Goal: Obtain resource: Download file/media

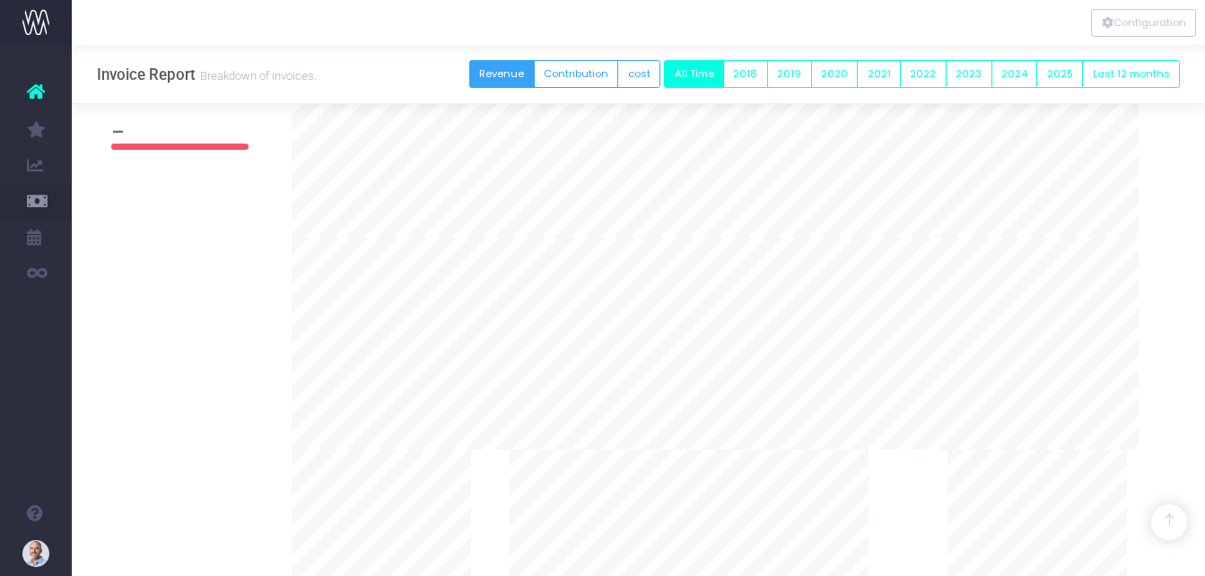
scroll to position [538, 0]
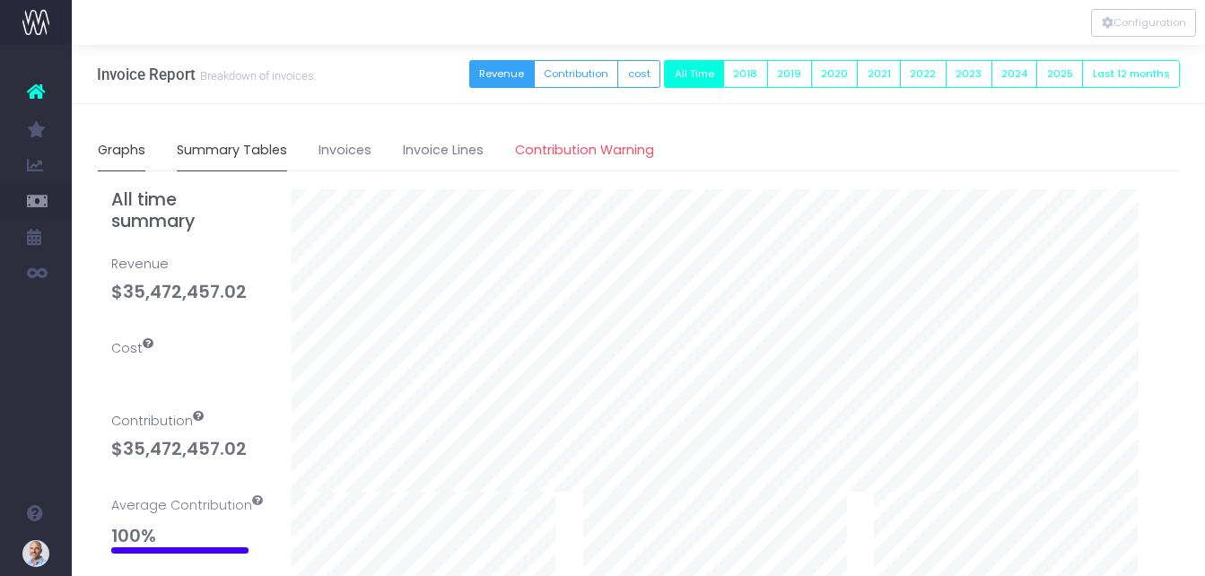
click at [260, 146] on link "Summary Tables" at bounding box center [232, 150] width 110 height 41
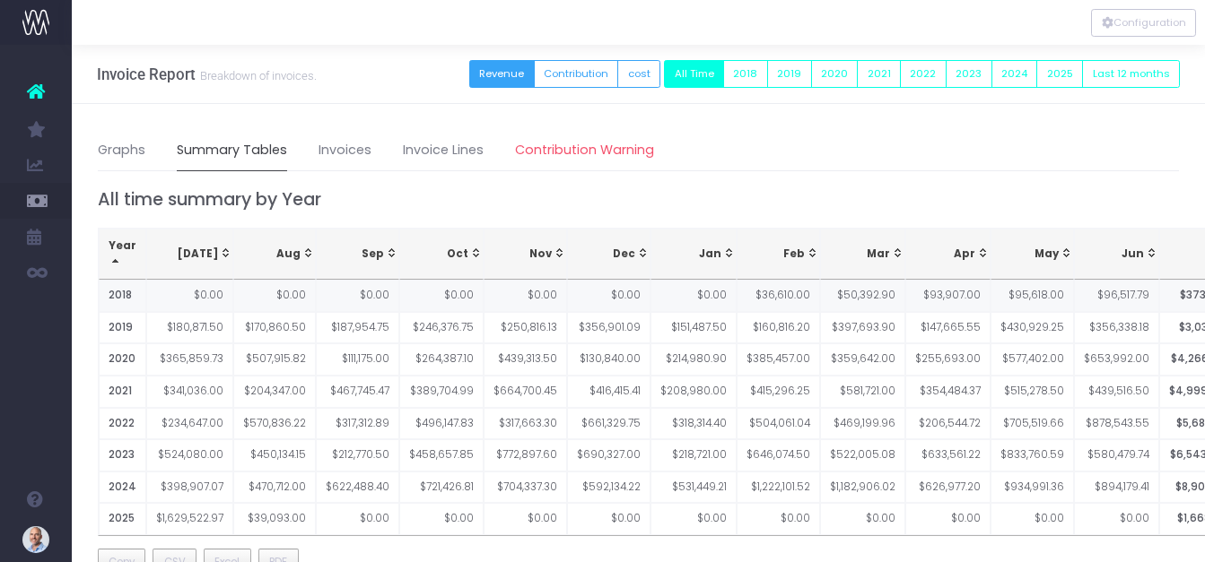
click at [118, 296] on th "2018" at bounding box center [123, 296] width 48 height 32
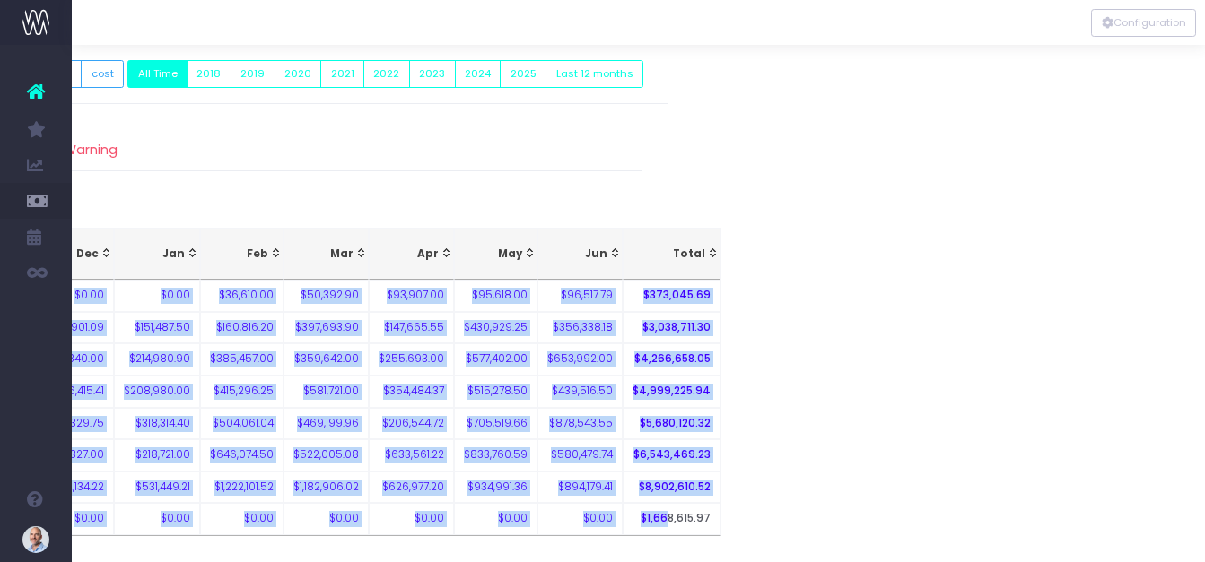
scroll to position [0, 555]
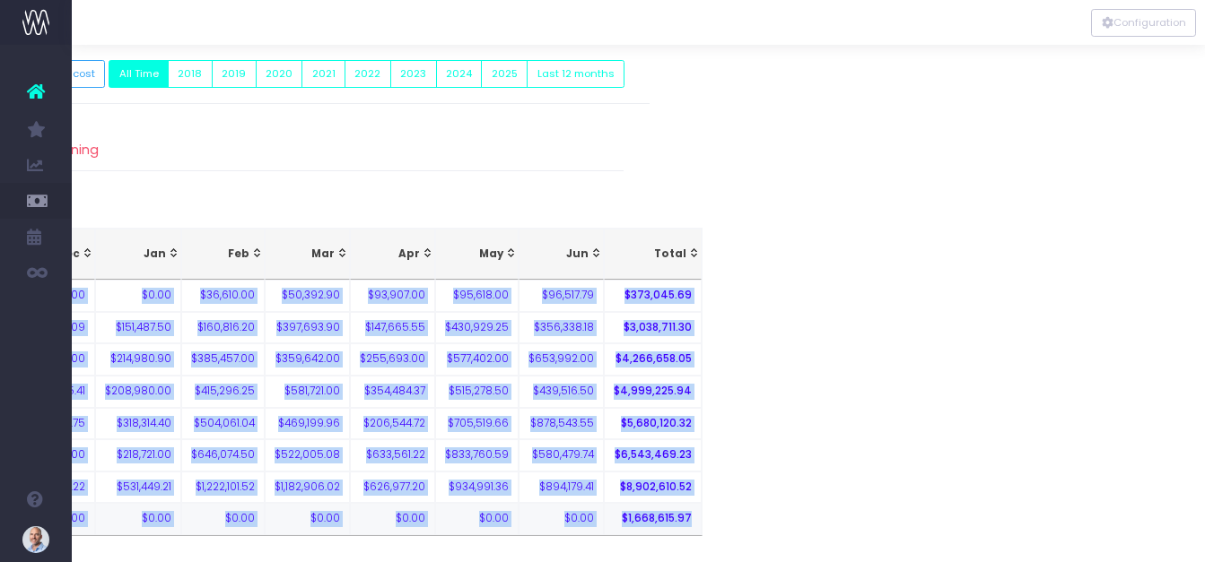
drag, startPoint x: 109, startPoint y: 294, endPoint x: 645, endPoint y: 517, distance: 580.7
click at [645, 517] on tbody "2018 $0.00 $0.00 $0.00 $0.00 $0.00 $0.00 $0.00 $36,610.00 $50,392.90 $93,907.00…" at bounding box center [122, 407] width 1158 height 255
drag, startPoint x: 645, startPoint y: 517, endPoint x: 600, endPoint y: 447, distance: 83.1
click at [604, 442] on th "$6,543,469.23" at bounding box center [653, 456] width 98 height 32
click at [448, 433] on td "$705,519.66" at bounding box center [476, 424] width 83 height 32
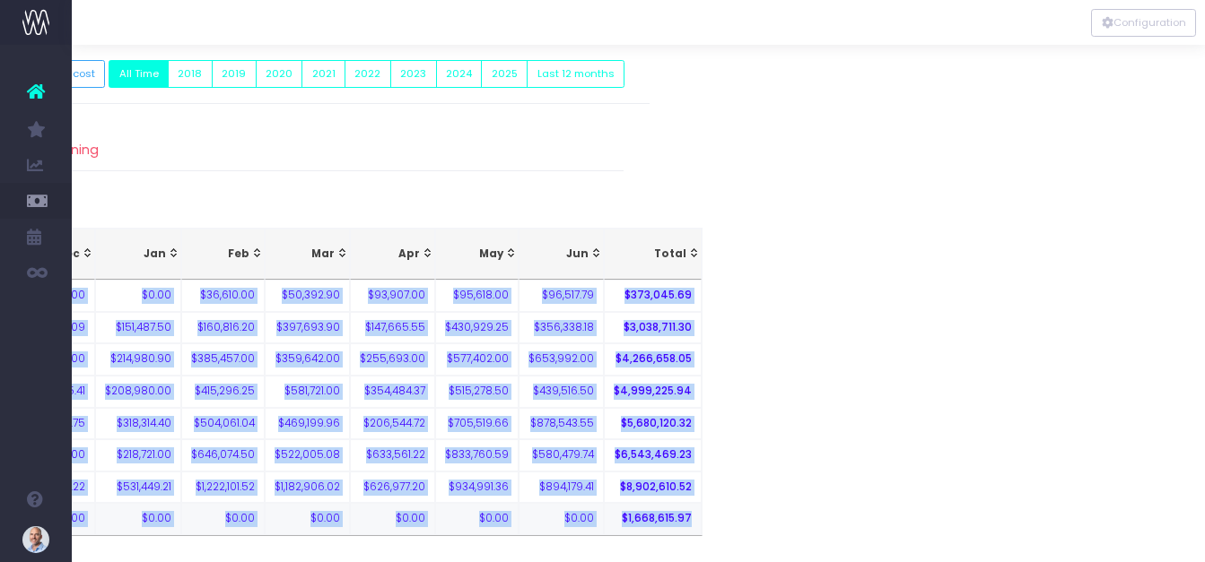
click at [648, 515] on th "$1,668,615.97" at bounding box center [653, 519] width 98 height 32
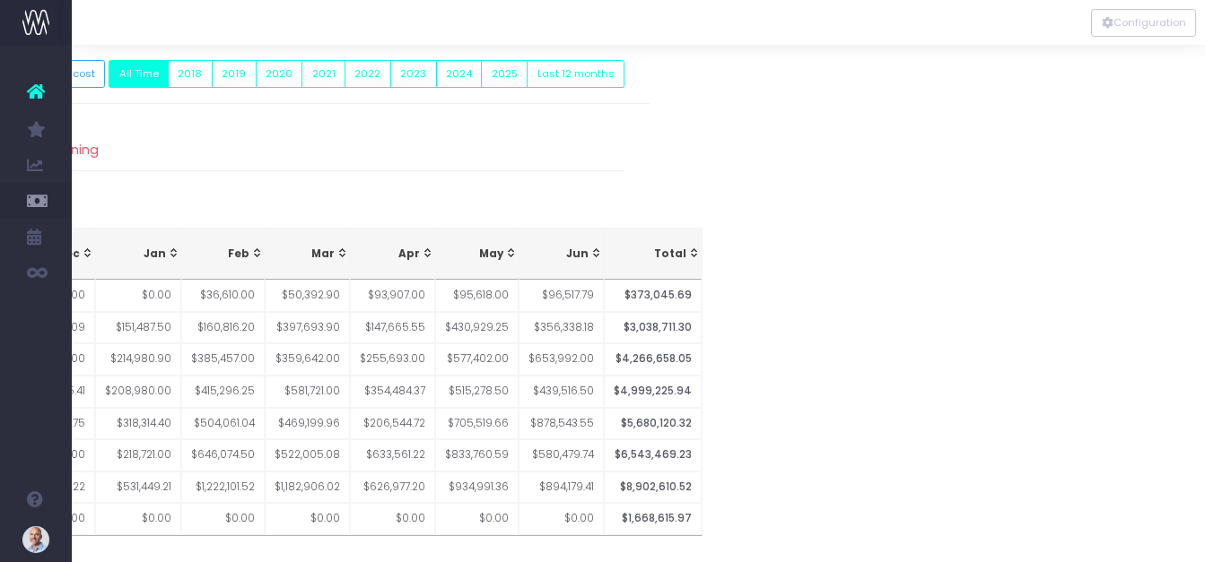
click at [623, 538] on div "Year Jul Aug Sep Oct Nov Dec Jan Feb Mar Apr May Jun Total 2018 $0.00 $0.00 $0.…" at bounding box center [83, 381] width 1109 height 331
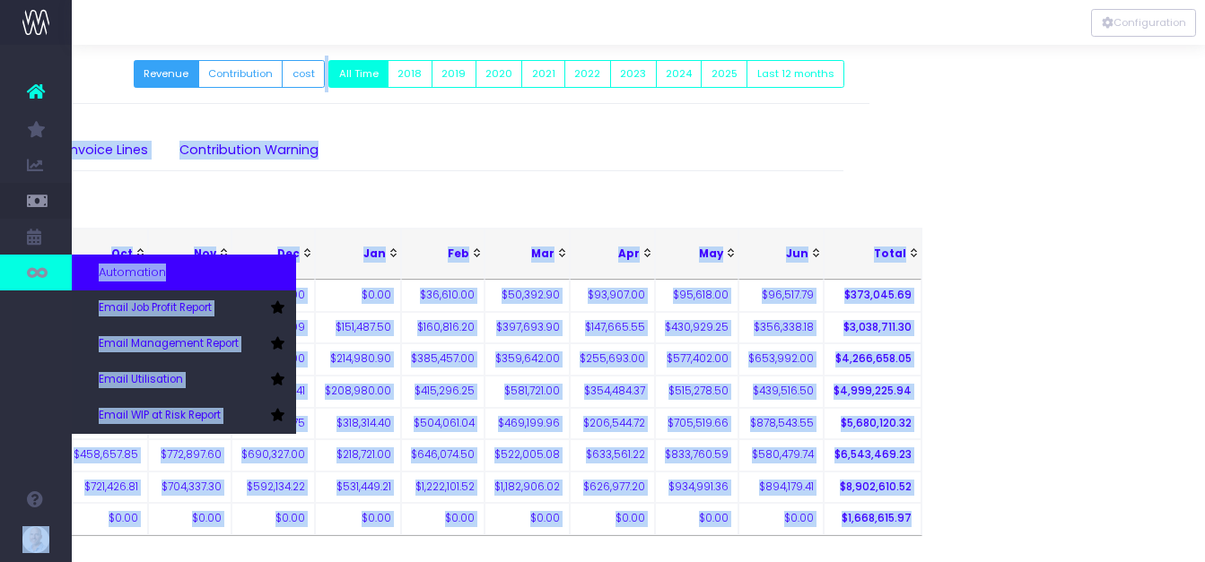
scroll to position [0, 330]
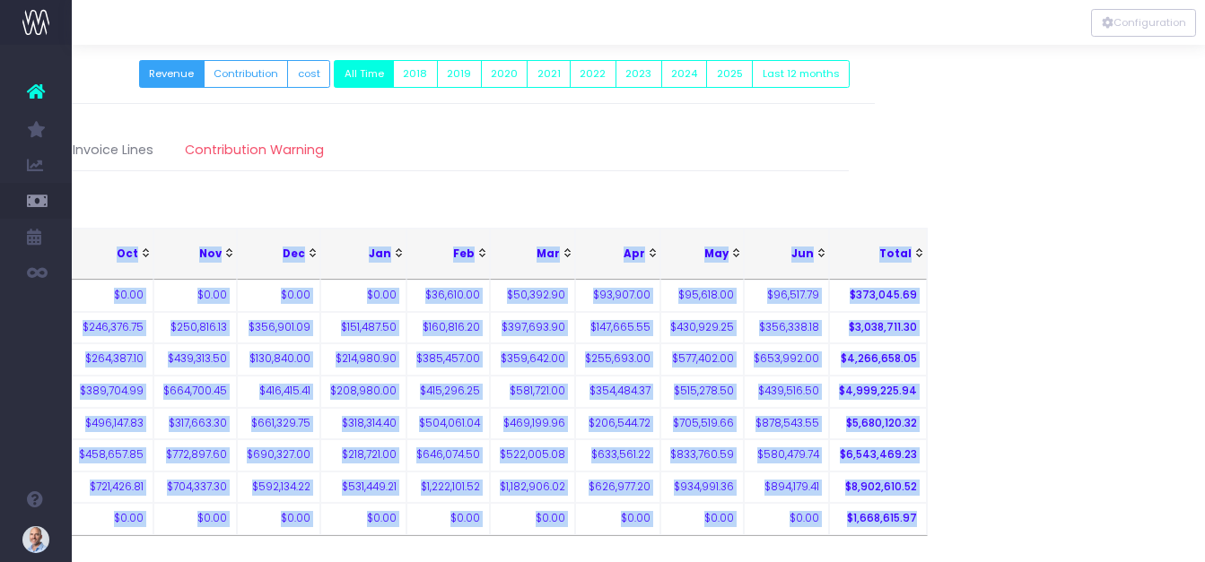
drag, startPoint x: 646, startPoint y: 522, endPoint x: 124, endPoint y: 267, distance: 580.9
click at [122, 266] on table "Year Jul Aug Sep Oct Nov Dec Jan Feb Mar Apr May Jun Total 2018 $0.00 $0.00 $0.…" at bounding box center [348, 382] width 1160 height 308
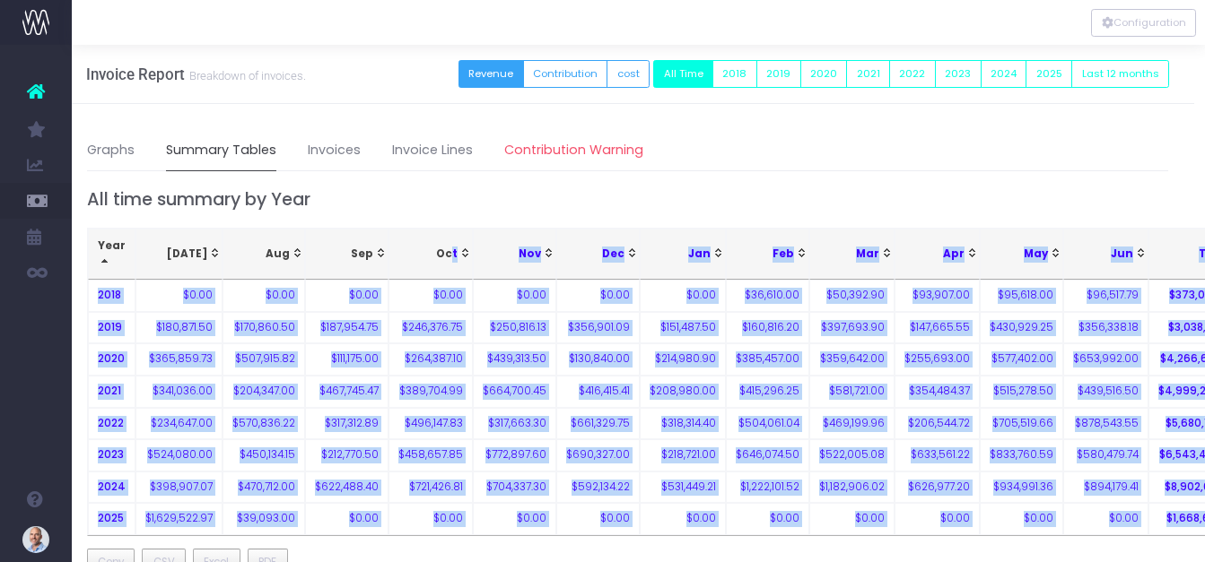
scroll to position [0, 18]
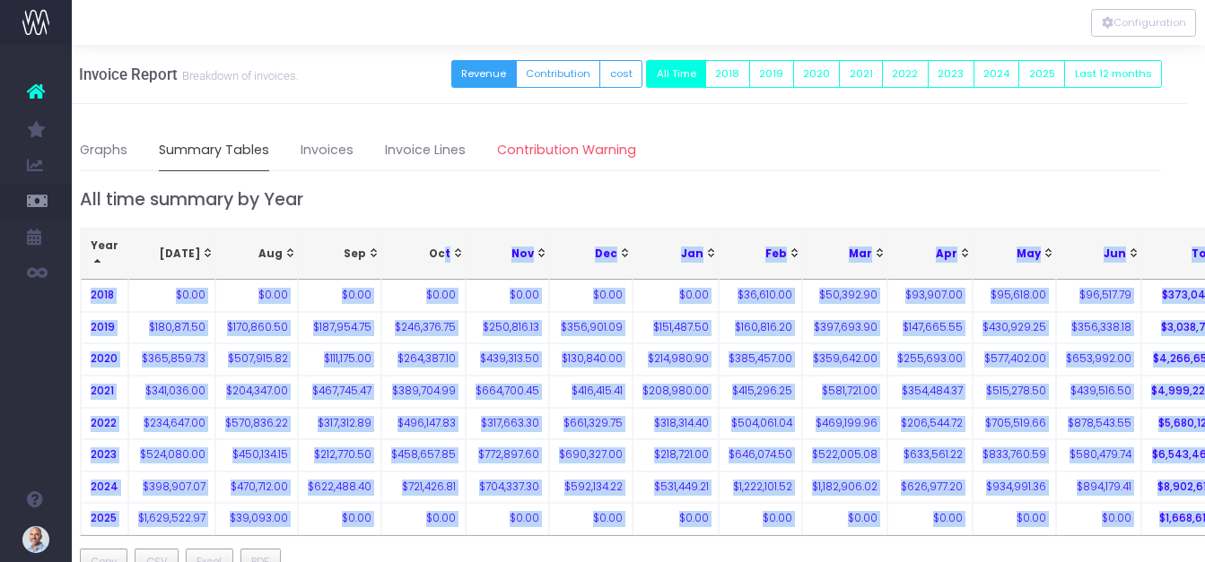
drag, startPoint x: 200, startPoint y: 248, endPoint x: 198, endPoint y: 260, distance: 12.7
click at [194, 248] on div "[DATE]" at bounding box center [176, 255] width 76 height 16
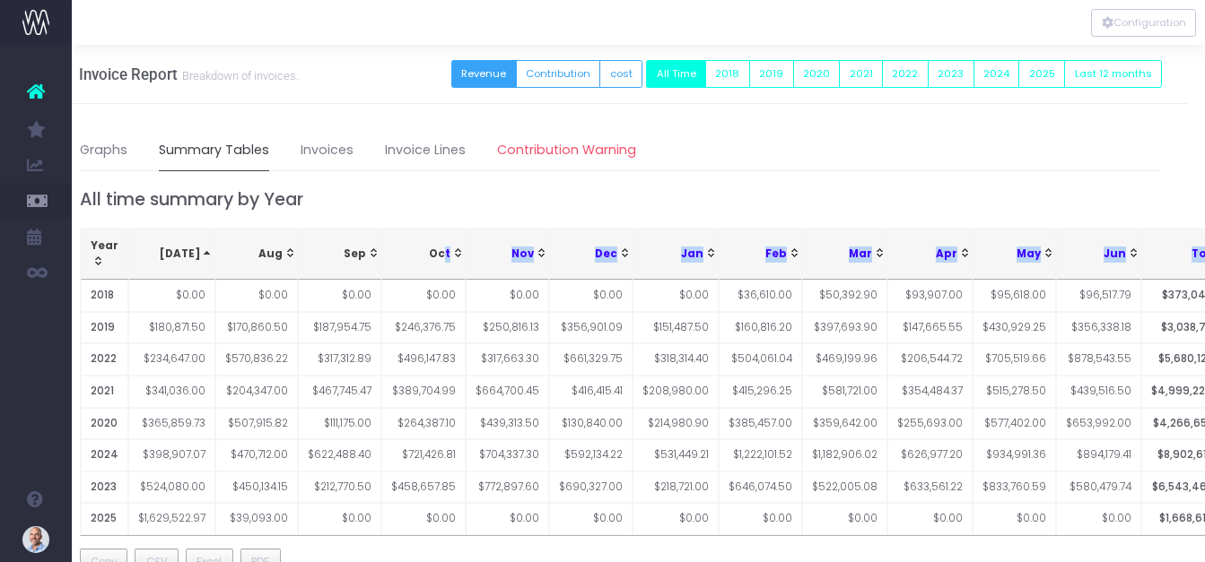
drag, startPoint x: 86, startPoint y: 242, endPoint x: 133, endPoint y: 259, distance: 49.7
click at [133, 259] on tr "Year Jul Aug Sep Oct Nov Dec Jan Feb Mar Apr May Jun Total" at bounding box center [660, 254] width 1158 height 51
drag, startPoint x: 104, startPoint y: 212, endPoint x: 100, endPoint y: 221, distance: 9.7
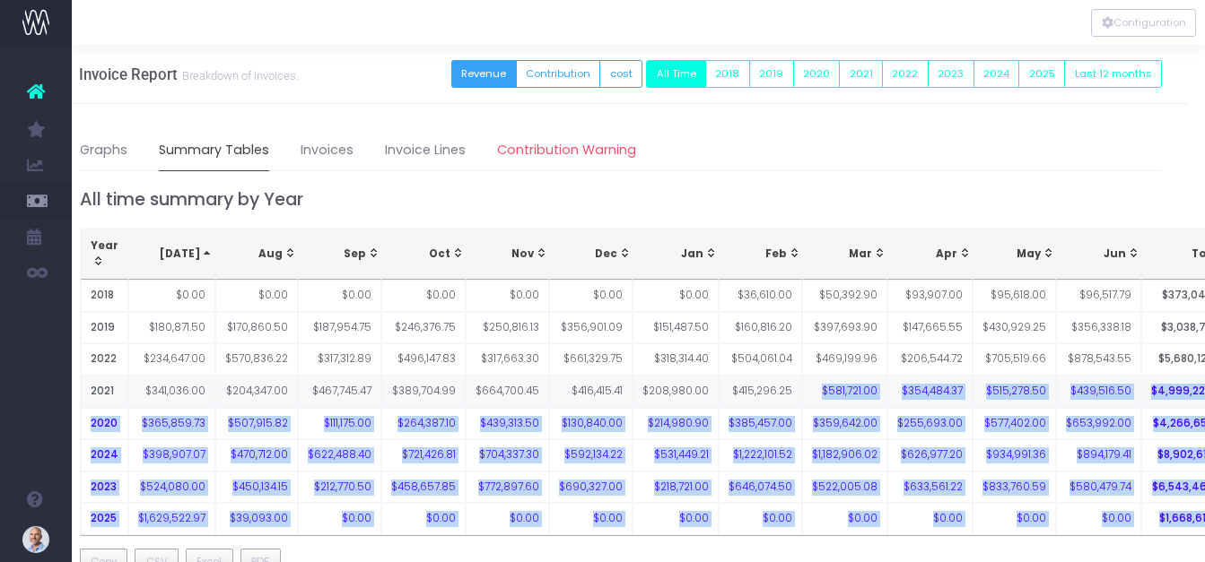
drag, startPoint x: 1180, startPoint y: 520, endPoint x: 771, endPoint y: 380, distance: 431.5
click at [771, 380] on tbody "2018 $0.00 $0.00 $0.00 $0.00 $0.00 $0.00 $0.00 $36,610.00 $50,392.90 $93,907.00…" at bounding box center [660, 407] width 1158 height 255
click at [1174, 518] on th "$1,668,615.97" at bounding box center [1190, 519] width 98 height 32
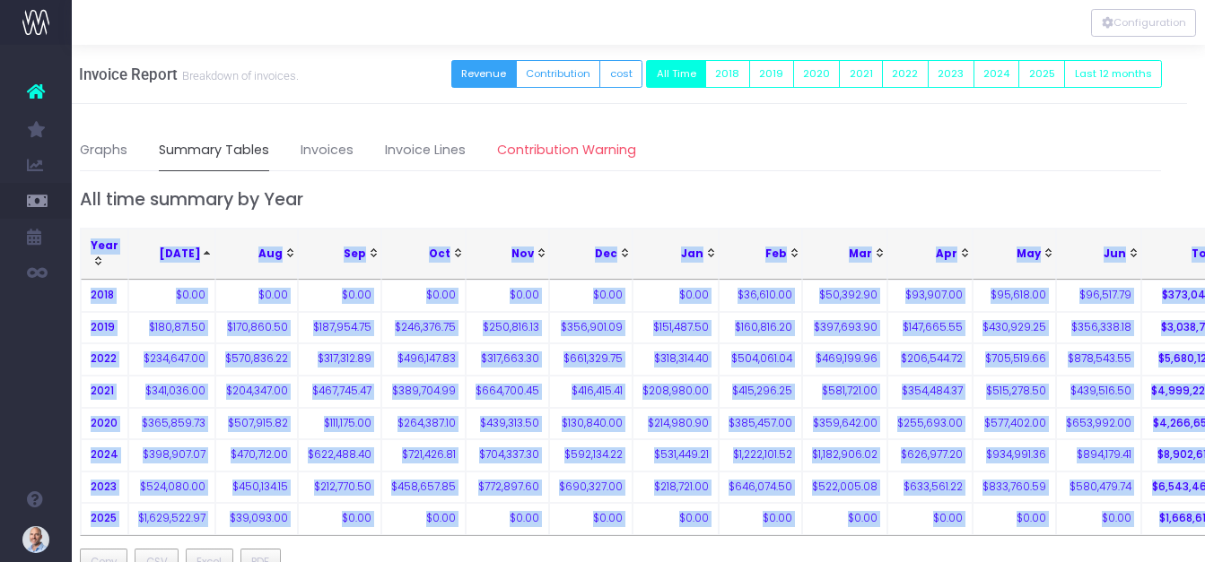
drag, startPoint x: 1181, startPoint y: 518, endPoint x: 77, endPoint y: 237, distance: 1139.6
click at [77, 237] on div "Year Jul Aug Sep Oct Nov Dec Jan Feb Mar Apr May Jun Total 2018 $0.00 $0.00 $0.…" at bounding box center [620, 381] width 1109 height 331
drag, startPoint x: 77, startPoint y: 237, endPoint x: 99, endPoint y: 245, distance: 23.0
copy table "Year Jul Aug Sep Oct Nov Dec Jan Feb Mar Apr May Jun Total 2018 $0.00 $0.00 $0.…"
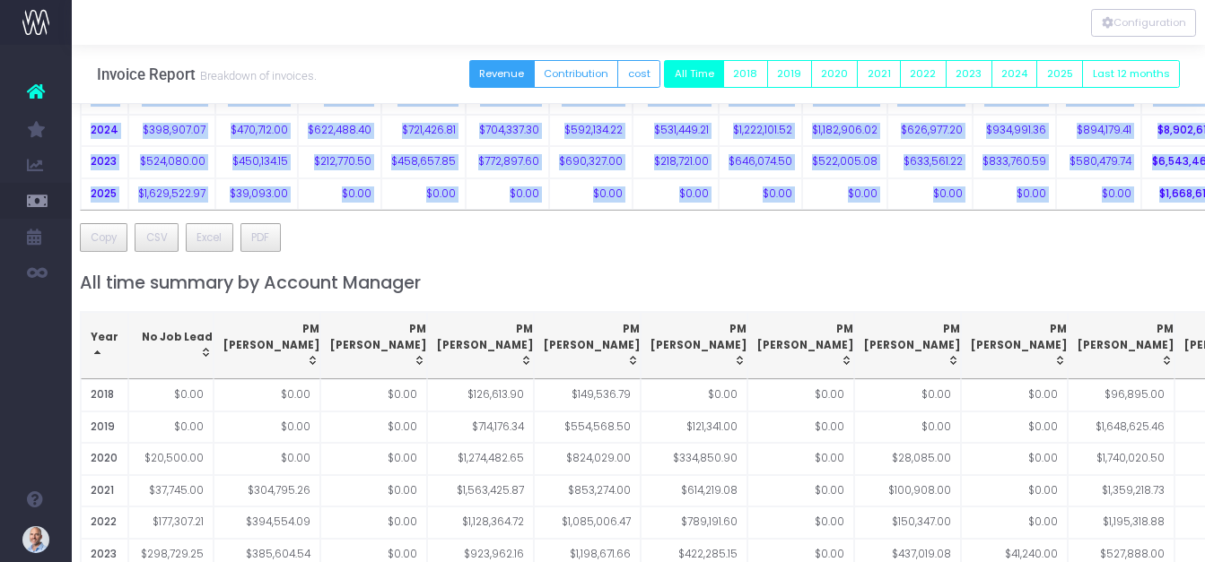
scroll to position [269, 18]
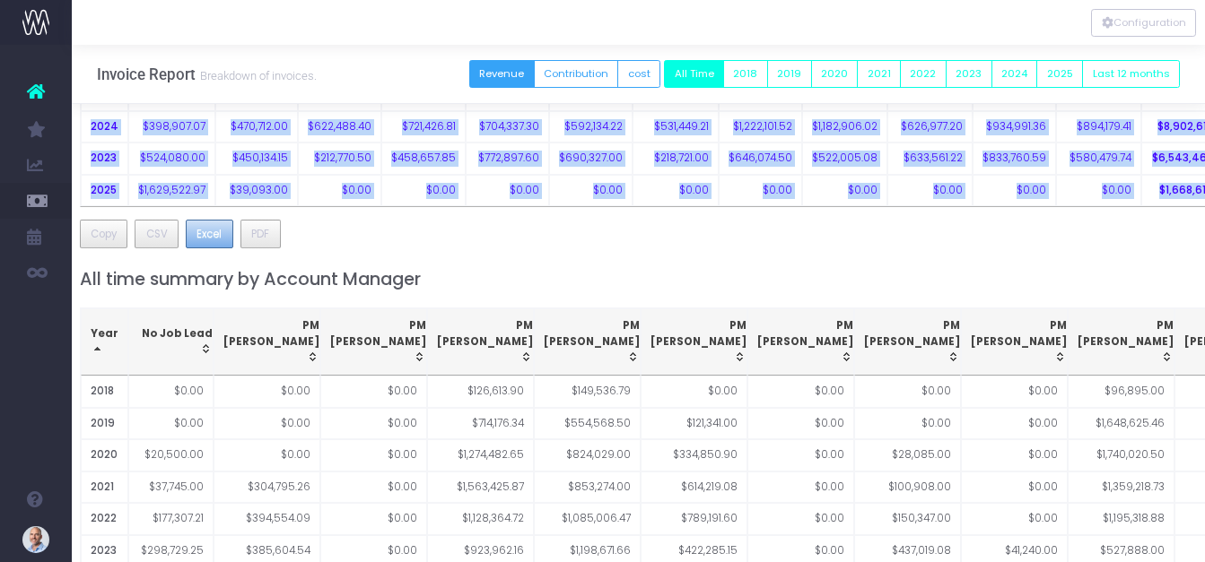
click at [205, 240] on span "Excel" at bounding box center [208, 234] width 25 height 16
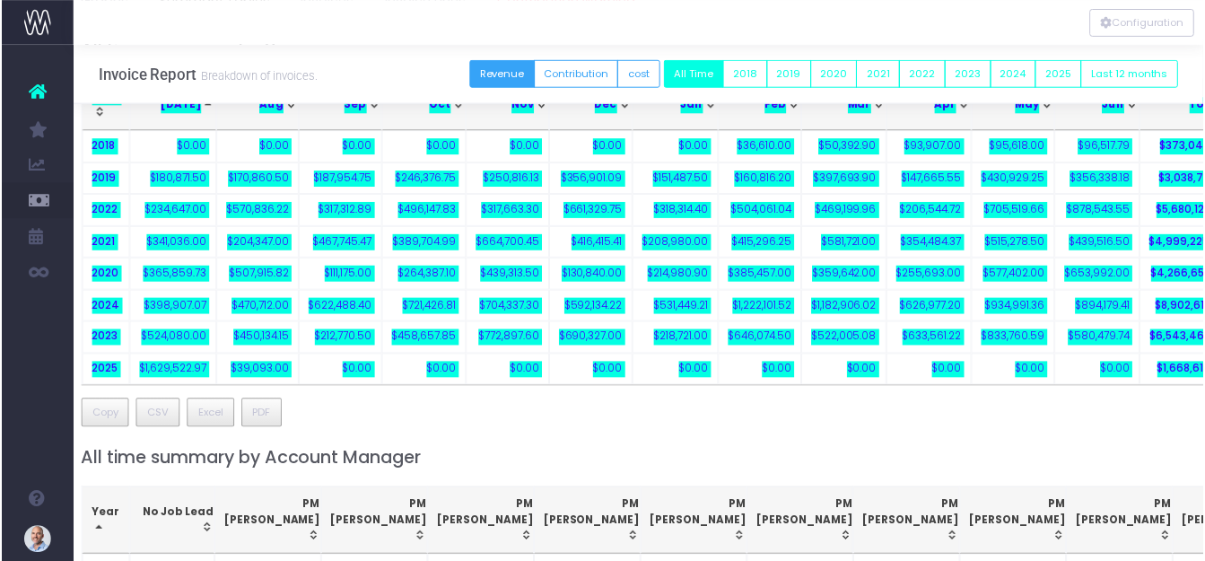
scroll to position [0, 18]
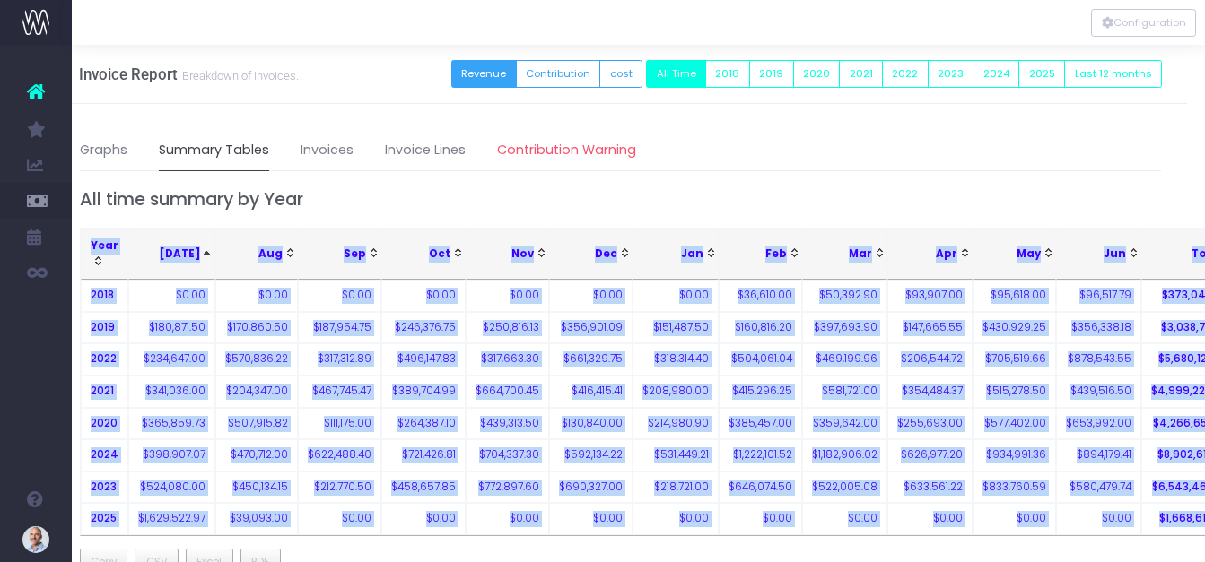
click at [103, 266] on span "Year: activate to sort column ascending" at bounding box center [98, 261] width 14 height 14
